Goal: Find specific page/section: Find specific page/section

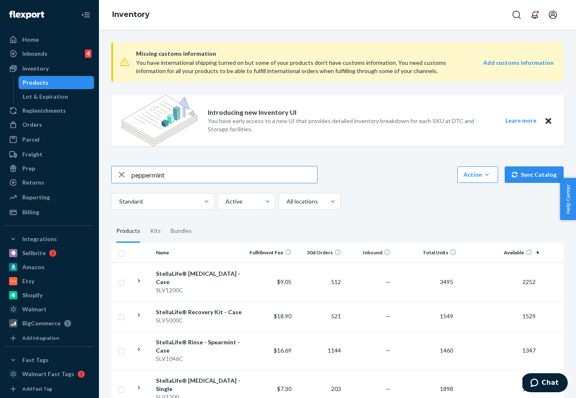
type input "peppermint"
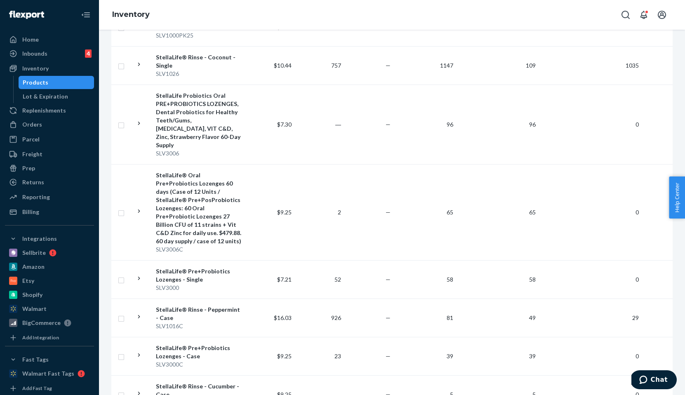
scroll to position [1019, 0]
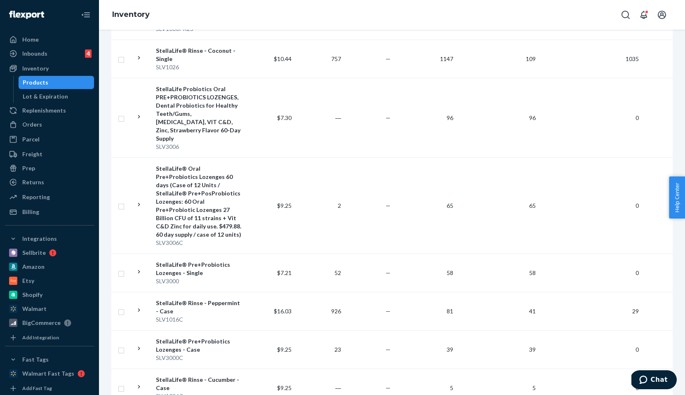
scroll to position [940, 0]
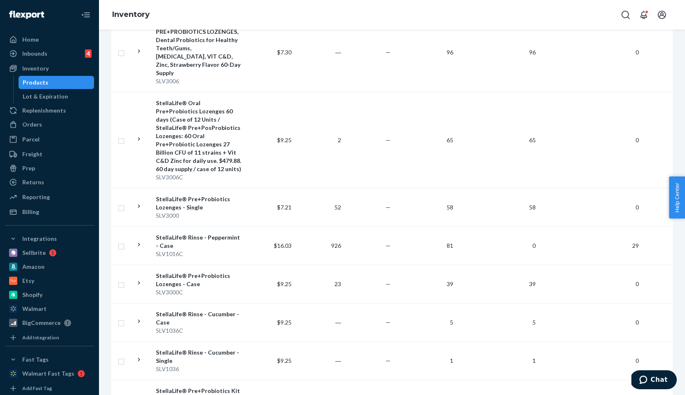
scroll to position [1019, 0]
